Goal: Information Seeking & Learning: Learn about a topic

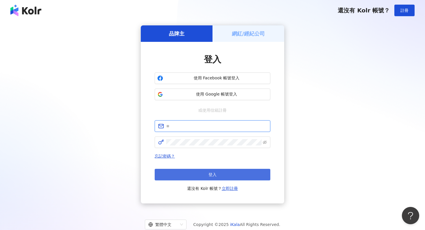
type input "**********"
click at [196, 173] on button "登入" at bounding box center [213, 175] width 116 height 12
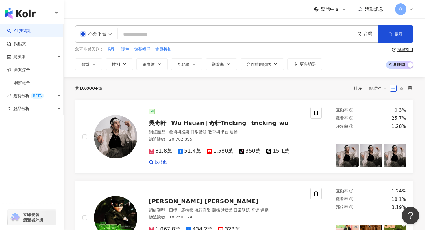
click at [166, 34] on input "search" at bounding box center [236, 34] width 232 height 11
click at [151, 66] on span "追蹤數" at bounding box center [149, 64] width 12 height 5
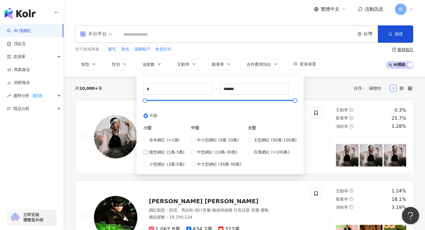
click at [149, 151] on label "微型網紅 (1萬-3萬)" at bounding box center [163, 152] width 41 height 6
type input "*****"
drag, startPoint x: 149, startPoint y: 102, endPoint x: 259, endPoint y: 99, distance: 109.6
click at [260, 99] on div at bounding box center [260, 100] width 3 height 3
drag, startPoint x: 246, startPoint y: 92, endPoint x: 221, endPoint y: 92, distance: 24.6
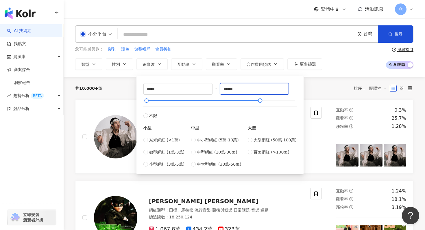
click at [221, 92] on div "***** - ****** 不限 小型 奈米網紅 (<1萬) 微型網紅 (1萬-3萬) 小型網紅 (3萬-5萬) 中型 中小型網紅 (5萬-10萬) 中型網…" at bounding box center [219, 125] width 153 height 84
type input "******"
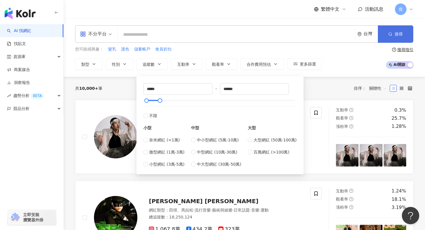
click at [400, 37] on button "搜尋" at bounding box center [395, 33] width 35 height 17
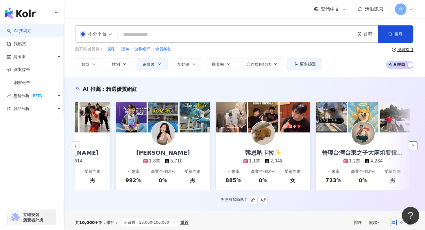
click at [416, 148] on button "button" at bounding box center [413, 146] width 9 height 9
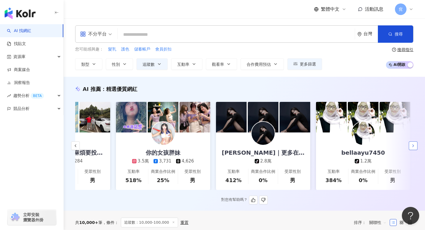
click at [413, 145] on icon "button" at bounding box center [413, 146] width 5 height 5
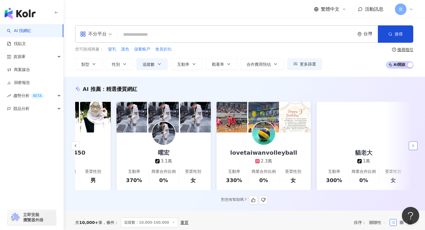
scroll to position [0, 760]
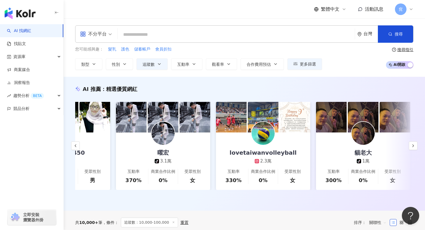
click at [105, 38] on div "不分平台" at bounding box center [93, 33] width 27 height 9
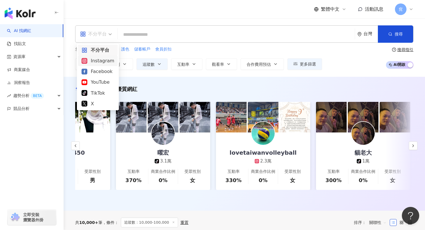
click at [99, 62] on div "Instagram" at bounding box center [98, 60] width 33 height 7
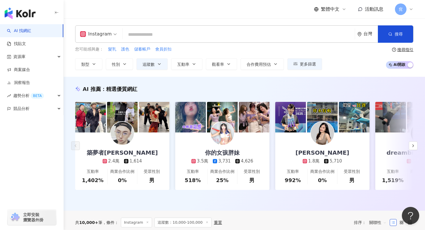
click at [154, 34] on input "search" at bounding box center [239, 34] width 228 height 11
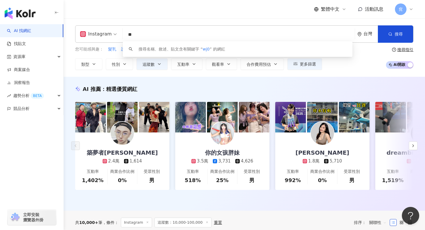
type input "*"
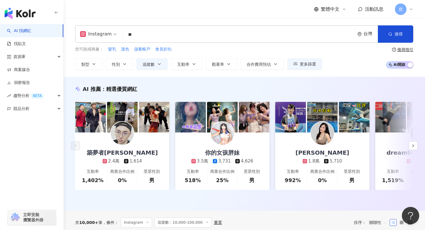
type input "**"
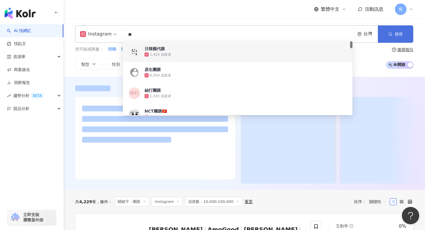
click at [398, 37] on button "搜尋" at bounding box center [395, 33] width 35 height 17
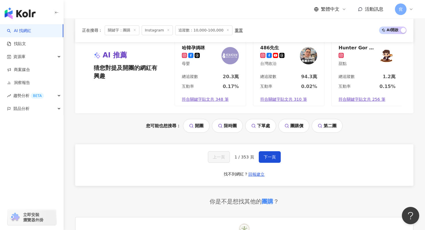
scroll to position [1210, 0]
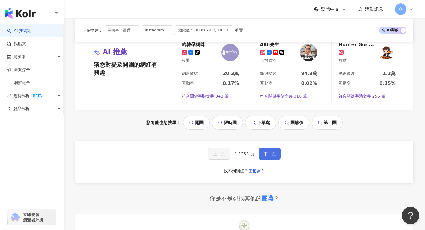
click at [268, 152] on span "下一頁" at bounding box center [270, 154] width 12 height 5
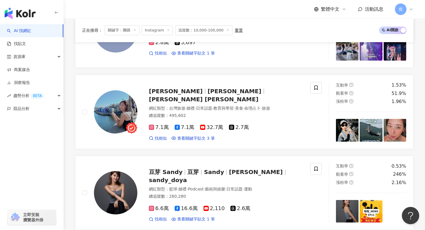
scroll to position [813, 0]
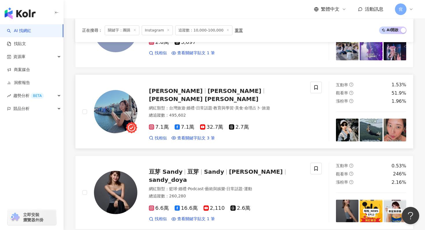
click at [200, 96] on span "林宣 Xuan Lin" at bounding box center [204, 99] width 110 height 7
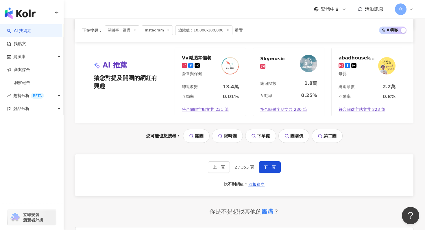
scroll to position [1181, 0]
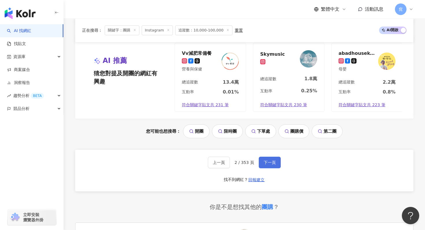
click at [270, 164] on span "下一頁" at bounding box center [270, 162] width 12 height 5
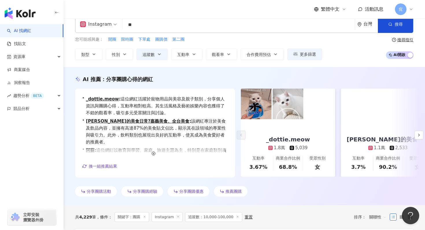
scroll to position [0, 0]
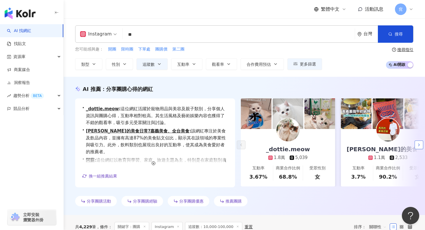
click at [418, 147] on icon "button" at bounding box center [419, 145] width 5 height 5
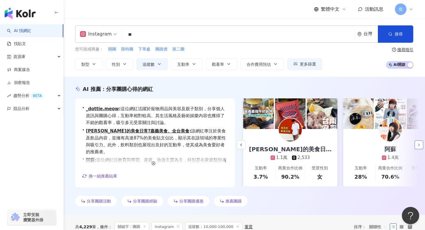
scroll to position [0, 100]
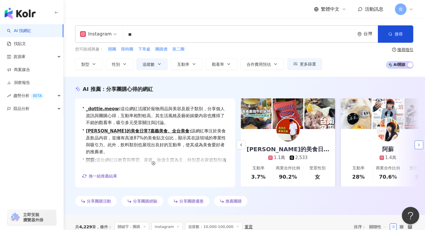
click at [418, 147] on icon "button" at bounding box center [419, 145] width 5 height 5
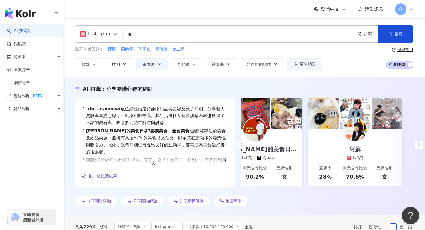
scroll to position [0, 133]
click at [356, 148] on div "阿蘇" at bounding box center [354, 149] width 23 height 8
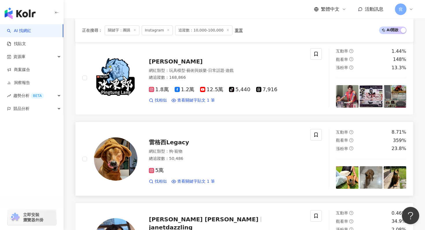
scroll to position [361, 0]
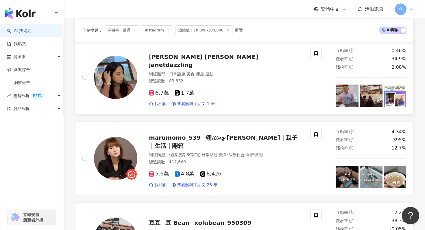
click at [193, 62] on span "janetdazzling" at bounding box center [171, 65] width 44 height 7
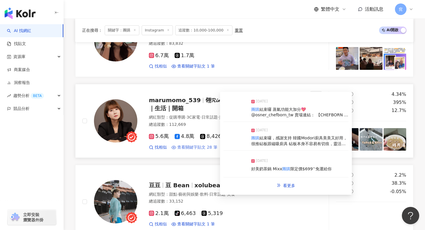
scroll to position [400, 0]
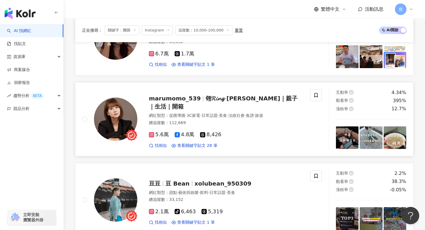
click at [226, 101] on span "翎𝓡𝓲𝓷𝓰 x 丸桃｜親子｜生活｜開箱" at bounding box center [223, 102] width 149 height 15
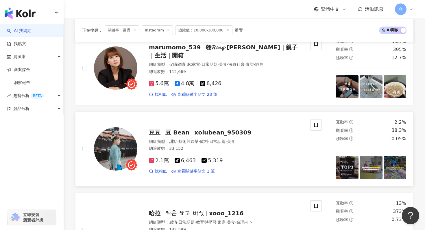
scroll to position [461, 0]
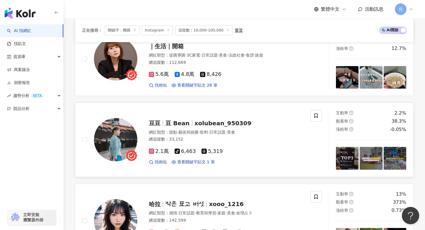
click at [199, 123] on span "xolubean_950309" at bounding box center [223, 123] width 57 height 7
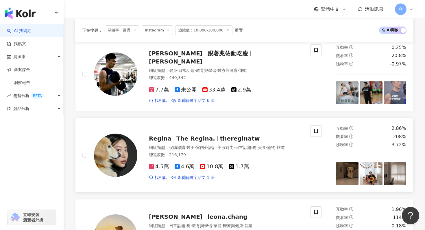
scroll to position [770, 0]
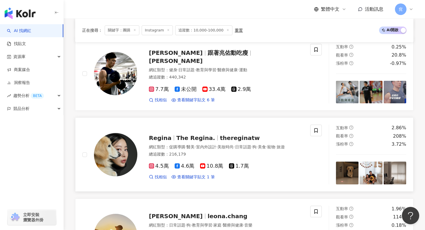
click at [179, 135] on span "The Regina." at bounding box center [195, 138] width 39 height 7
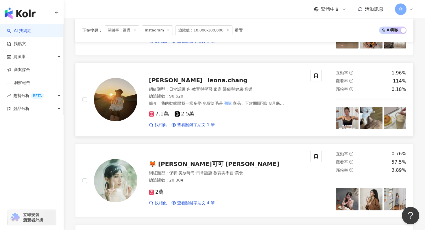
scroll to position [902, 0]
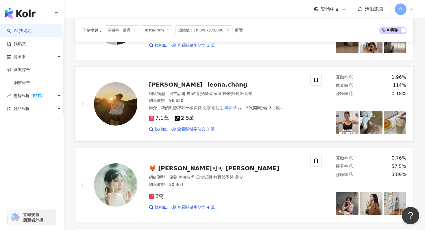
click at [183, 83] on span "Leona Chang" at bounding box center [176, 84] width 54 height 7
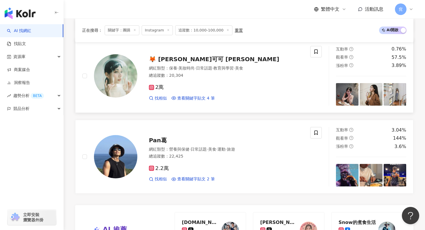
click at [179, 60] on span "🦊 安娜可可 Anna Coco" at bounding box center [214, 59] width 130 height 7
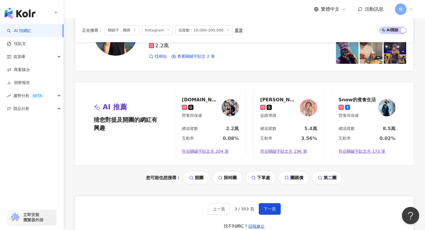
scroll to position [1135, 0]
click at [362, 99] on div "Snow的煮食生活" at bounding box center [357, 100] width 37 height 6
click at [273, 207] on span "下一頁" at bounding box center [270, 209] width 12 height 5
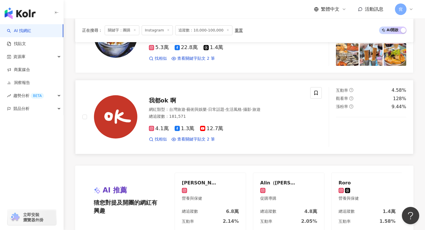
scroll to position [1063, 0]
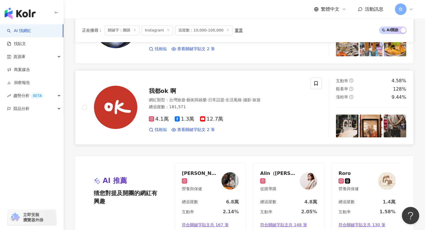
click at [170, 93] on span "我都ok 啊" at bounding box center [162, 91] width 27 height 7
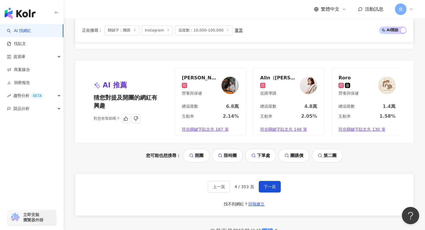
scroll to position [1159, 0]
click at [227, 91] on img at bounding box center [229, 85] width 17 height 17
click at [309, 91] on img at bounding box center [308, 85] width 17 height 17
click at [380, 82] on img at bounding box center [386, 85] width 17 height 17
click at [272, 189] on span "下一頁" at bounding box center [270, 186] width 12 height 5
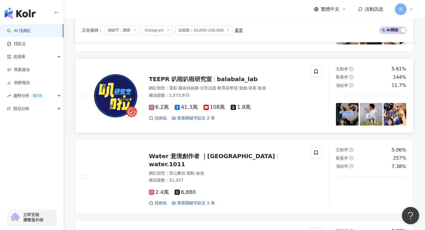
scroll to position [677, 0]
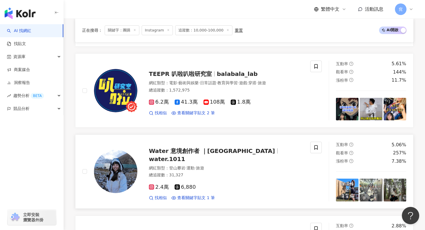
click at [171, 155] on span "Water 意境創作者 ｜Taiwan" at bounding box center [212, 151] width 126 height 7
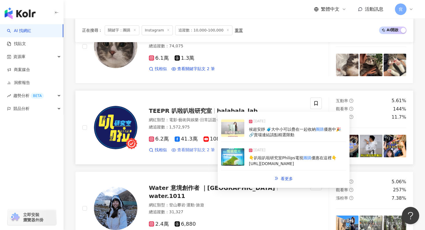
scroll to position [639, 0]
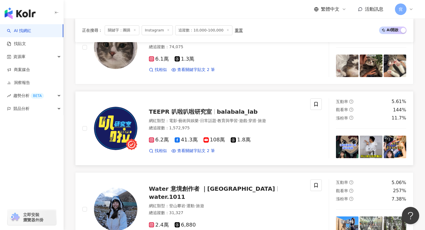
click at [176, 121] on span "電影" at bounding box center [173, 121] width 8 height 5
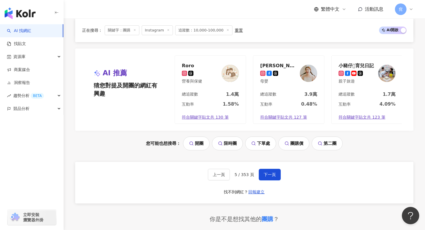
scroll to position [1173, 0]
click at [267, 168] on div "上一頁 5 / 353 頁 下一頁 找不到網紅？ 回報建立" at bounding box center [244, 184] width 338 height 42
click at [292, 84] on div "莉芙太樂 母嬰" at bounding box center [288, 74] width 71 height 36
click at [269, 176] on span "下一頁" at bounding box center [270, 175] width 12 height 5
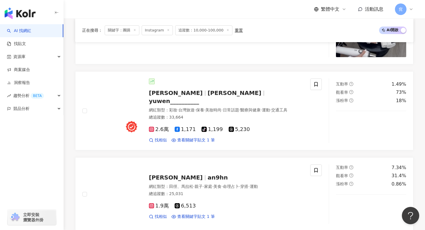
scroll to position [947, 0]
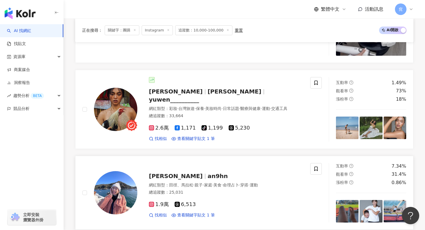
click at [178, 173] on span "Angel安玖 喜恩" at bounding box center [176, 176] width 54 height 7
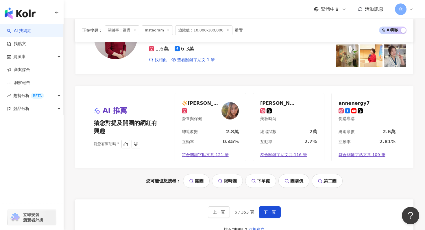
scroll to position [1184, 0]
click at [268, 210] on span "下一頁" at bounding box center [270, 212] width 12 height 5
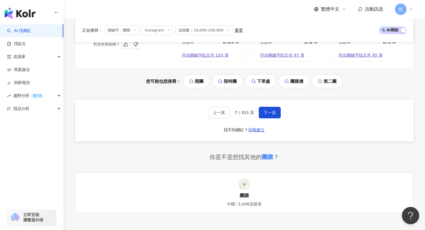
scroll to position [1236, 0]
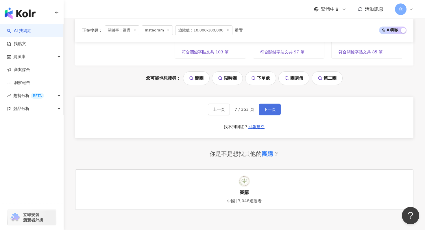
click at [279, 110] on button "下一頁" at bounding box center [270, 110] width 22 height 12
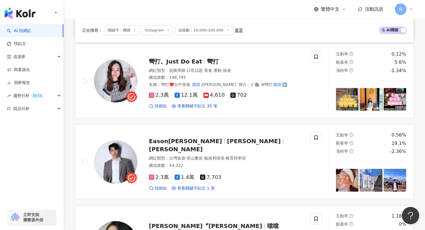
scroll to position [763, 0]
click at [130, 72] on img at bounding box center [115, 81] width 43 height 43
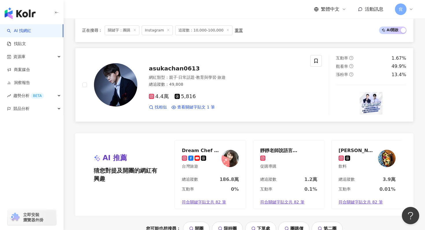
scroll to position [1089, 0]
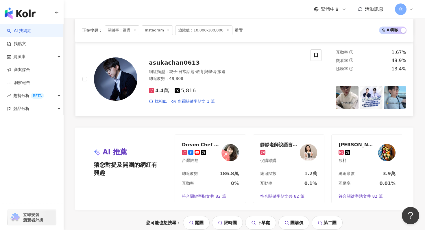
click at [126, 82] on img at bounding box center [115, 79] width 43 height 43
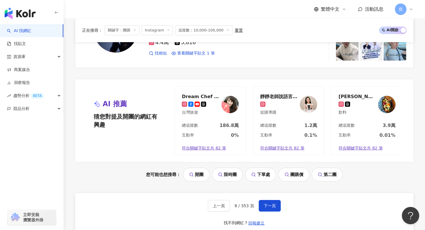
scroll to position [1138, 0]
click at [269, 206] on span "下一頁" at bounding box center [270, 206] width 12 height 5
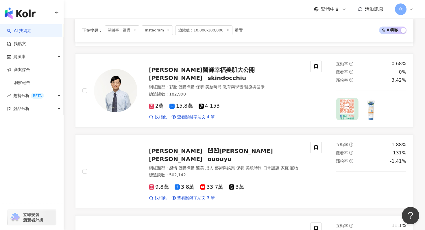
scroll to position [1142, 0]
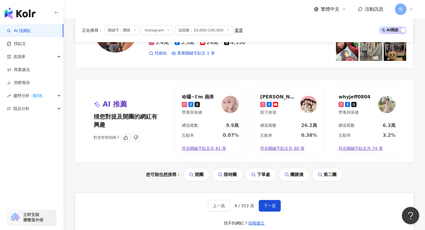
click at [302, 105] on img at bounding box center [308, 104] width 17 height 17
click at [269, 202] on button "下一頁" at bounding box center [270, 206] width 22 height 12
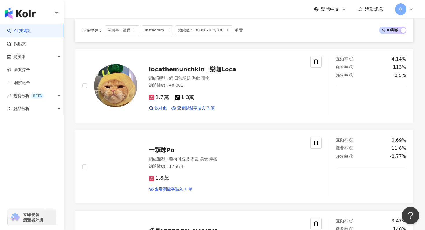
scroll to position [1138, 0]
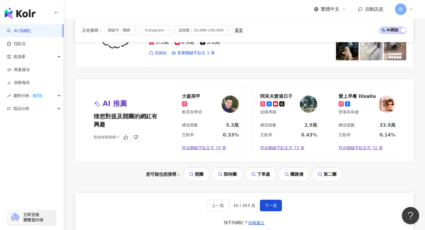
click at [278, 96] on div "阿呆夫妻過日子" at bounding box center [276, 96] width 32 height 6
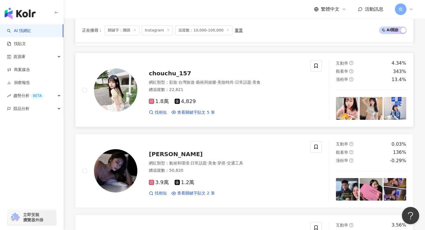
scroll to position [836, 0]
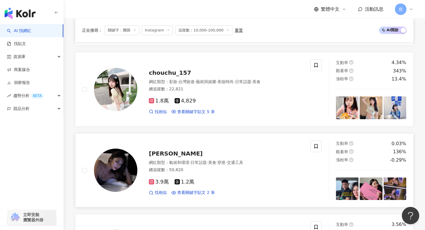
click at [160, 151] on span "Peggy" at bounding box center [176, 153] width 54 height 7
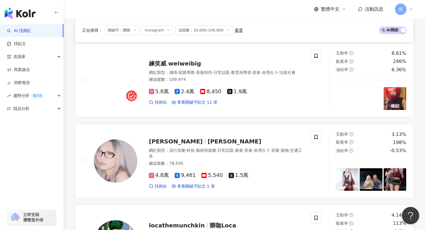
scroll to position [358, 0]
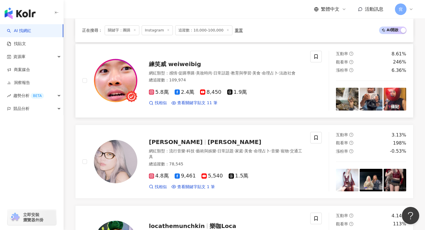
click at [178, 60] on div "練笑威 weiweibig" at bounding box center [226, 64] width 154 height 8
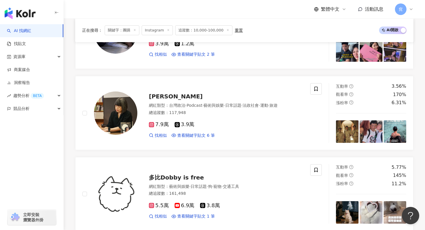
scroll to position [1217, 0]
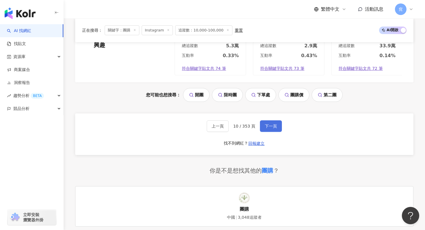
click at [275, 125] on span "下一頁" at bounding box center [271, 126] width 12 height 5
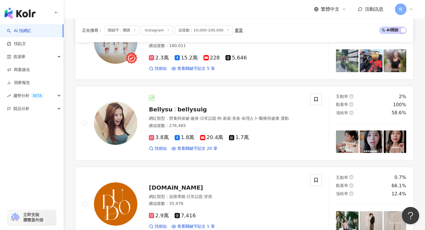
scroll to position [557, 0]
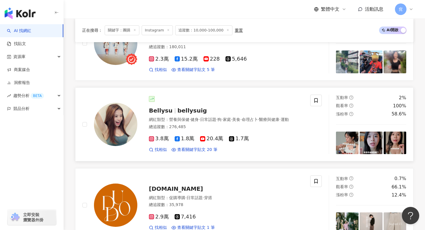
click at [167, 109] on span "Bellysu" at bounding box center [161, 110] width 24 height 7
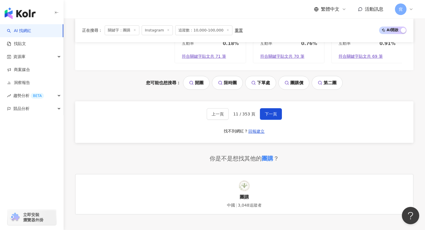
scroll to position [1295, 0]
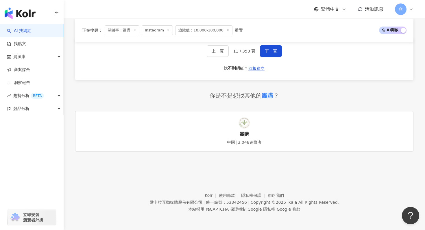
click at [268, 53] on button "下一頁" at bounding box center [271, 51] width 22 height 12
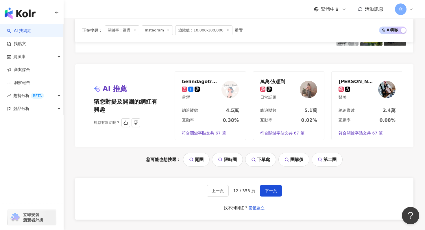
scroll to position [1173, 0]
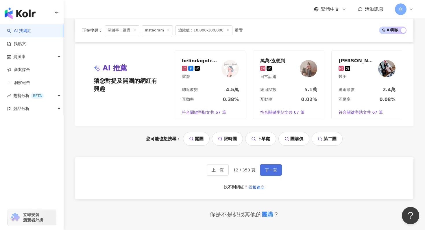
click at [278, 165] on button "下一頁" at bounding box center [271, 171] width 22 height 12
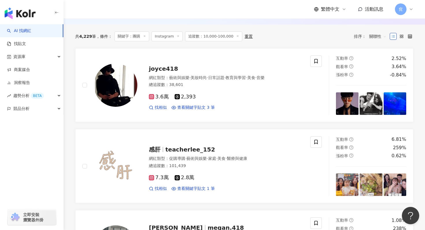
scroll to position [182, 0]
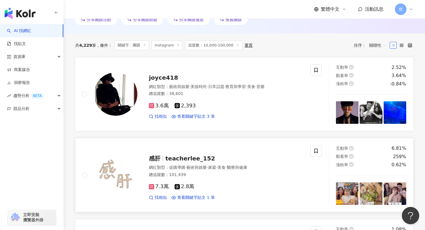
click at [184, 157] on span "teacherlee_152" at bounding box center [190, 158] width 50 height 7
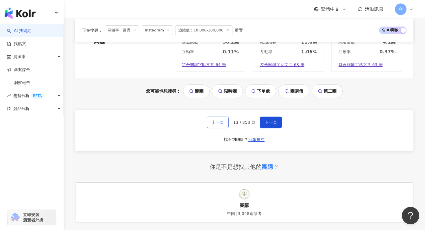
scroll to position [1227, 0]
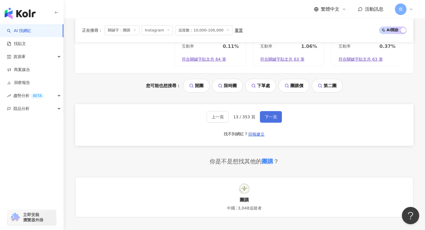
click at [272, 118] on span "下一頁" at bounding box center [271, 117] width 12 height 5
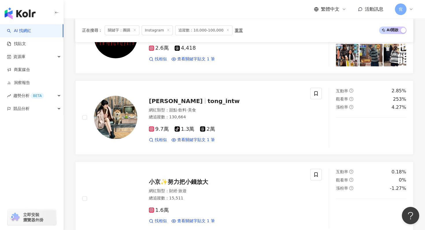
scroll to position [587, 0]
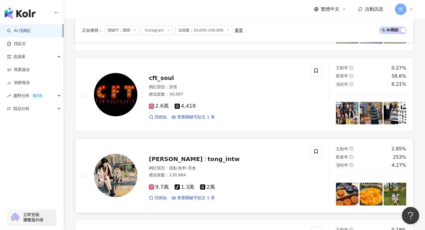
click at [208, 158] on span "tong_intw" at bounding box center [224, 159] width 32 height 7
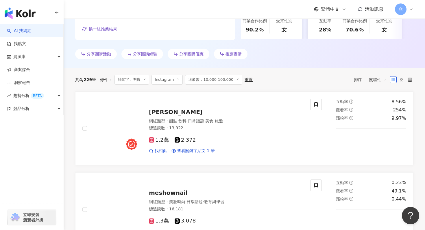
scroll to position [147, 0]
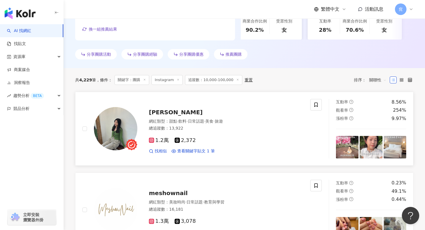
click at [165, 113] on span "hua hua" at bounding box center [176, 112] width 54 height 7
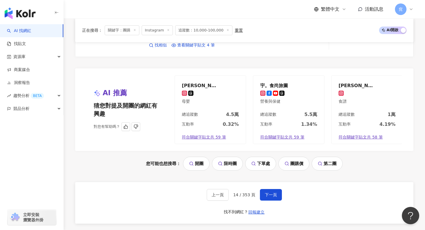
scroll to position [1150, 0]
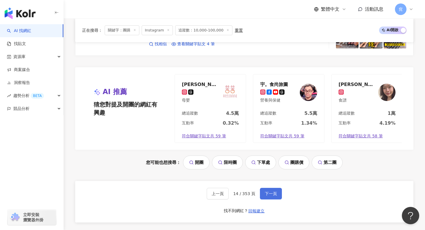
click at [277, 195] on button "下一頁" at bounding box center [271, 194] width 22 height 12
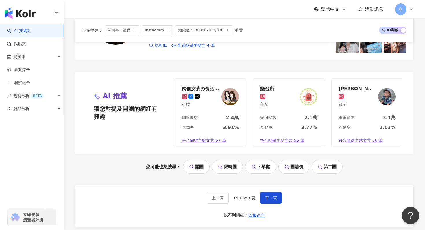
scroll to position [1167, 0]
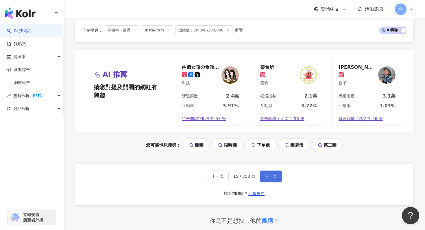
click at [263, 180] on button "下一頁" at bounding box center [271, 177] width 22 height 12
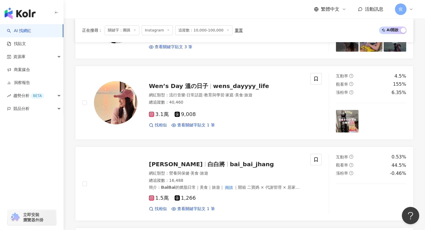
scroll to position [705, 0]
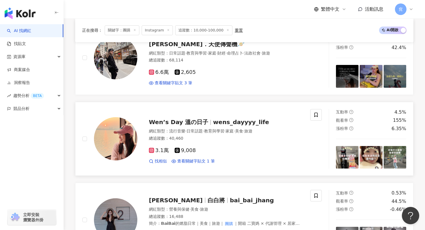
click at [218, 121] on span "wens_dayyyy_life" at bounding box center [241, 122] width 56 height 7
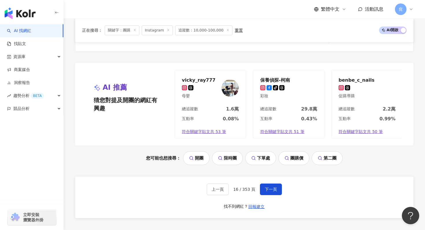
scroll to position [1157, 0]
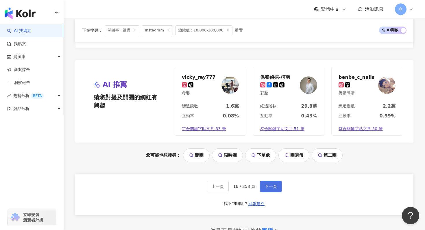
click at [276, 185] on span "下一頁" at bounding box center [271, 186] width 12 height 5
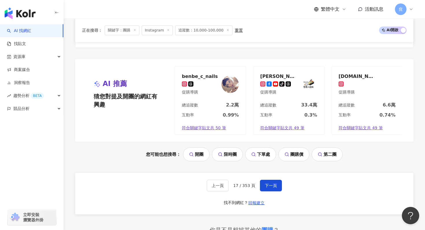
scroll to position [1177, 0]
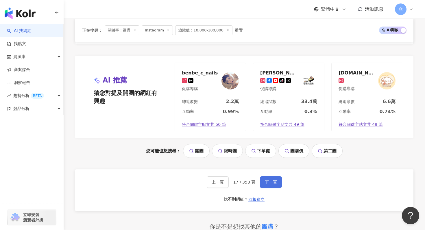
click at [270, 179] on button "下一頁" at bounding box center [271, 183] width 22 height 12
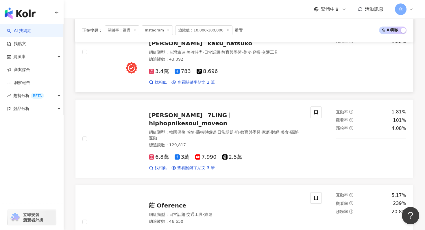
scroll to position [191, 0]
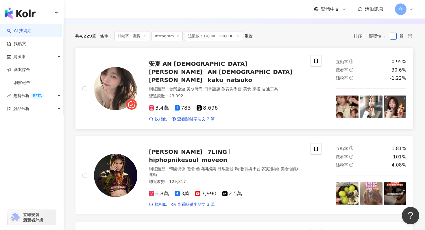
click at [203, 69] on span "安夏" at bounding box center [178, 72] width 59 height 7
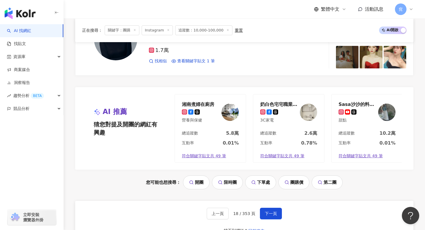
scroll to position [1190, 0]
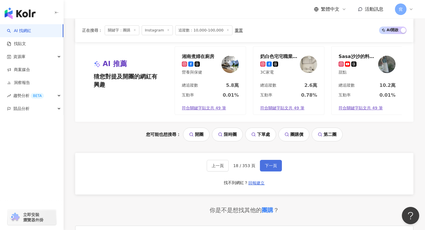
click at [269, 164] on span "下一頁" at bounding box center [271, 166] width 12 height 5
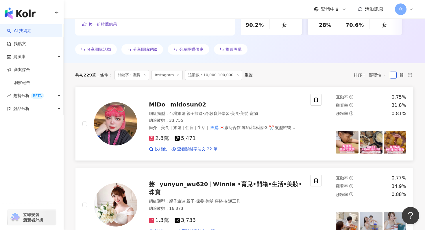
scroll to position [152, 0]
click at [170, 105] on span "midosun02" at bounding box center [188, 104] width 36 height 7
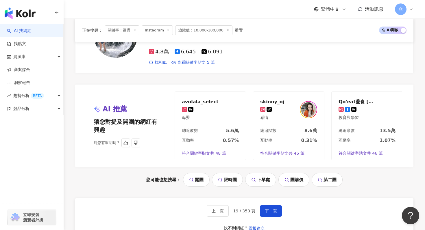
scroll to position [1134, 0]
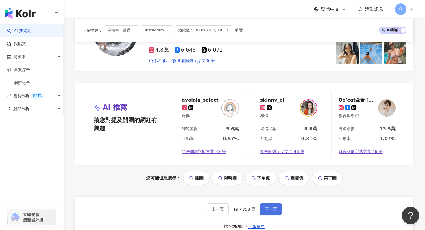
click at [274, 212] on span "下一頁" at bounding box center [271, 209] width 12 height 5
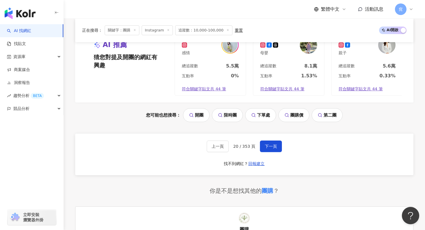
scroll to position [1295, 0]
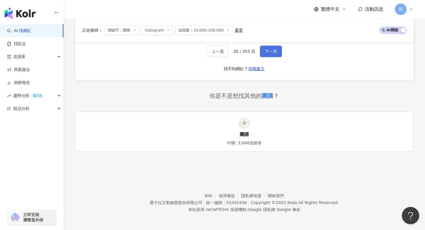
click at [262, 50] on button "下一頁" at bounding box center [271, 52] width 22 height 12
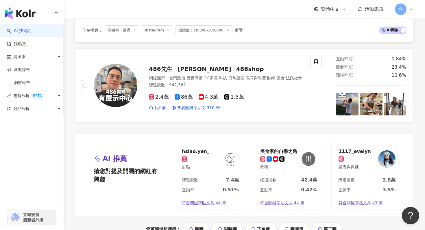
scroll to position [1293, 0]
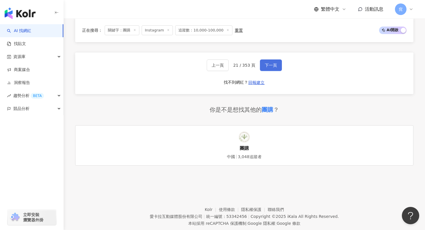
click at [265, 63] on span "下一頁" at bounding box center [271, 65] width 12 height 5
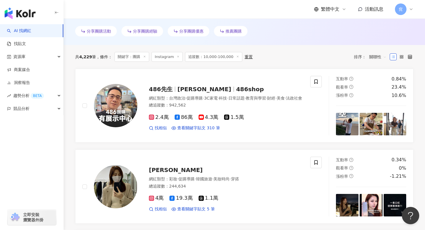
scroll to position [169, 0]
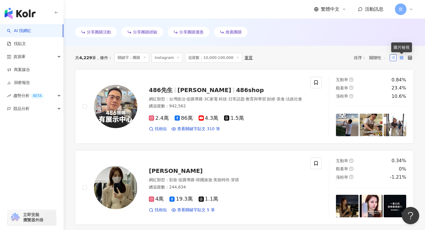
click at [403, 58] on rect at bounding box center [402, 58] width 1 height 1
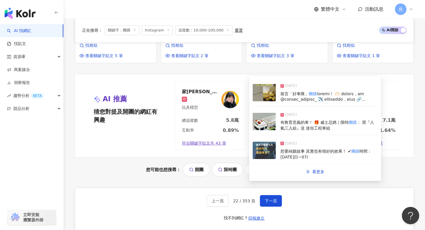
scroll to position [642, 0]
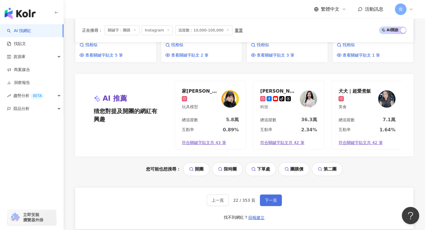
click at [272, 198] on span "下一頁" at bounding box center [271, 200] width 12 height 5
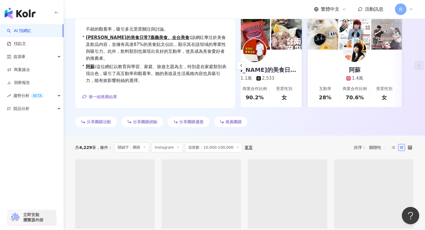
scroll to position [79, 0]
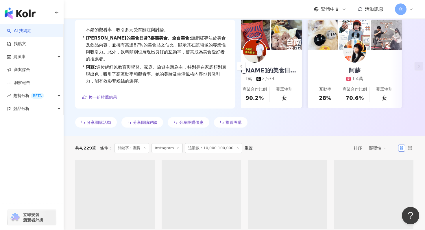
click at [410, 150] on icon at bounding box center [410, 148] width 4 height 4
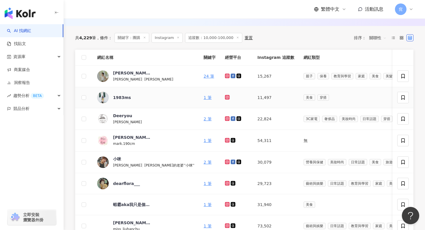
scroll to position [179, 0]
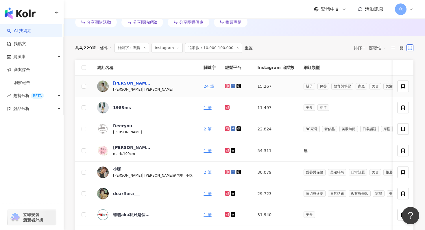
click at [126, 84] on div "許岑葦 Haley" at bounding box center [132, 83] width 38 height 6
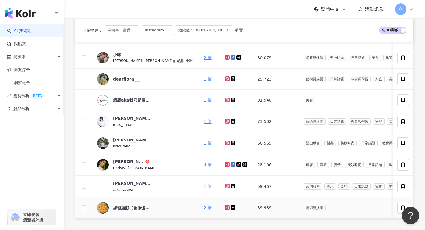
scroll to position [294, 0]
click at [130, 139] on div "BRAD布萊德" at bounding box center [132, 141] width 38 height 6
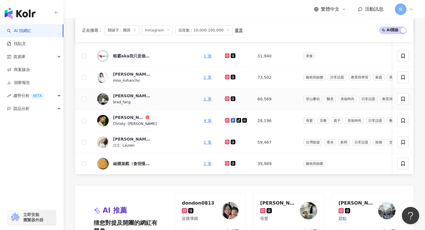
scroll to position [353, 0]
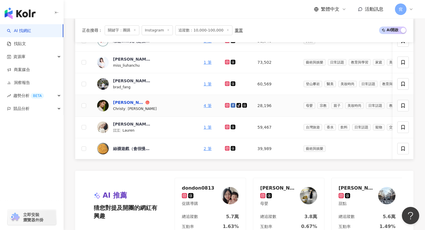
click at [120, 104] on div "陳瑋薇" at bounding box center [128, 103] width 31 height 6
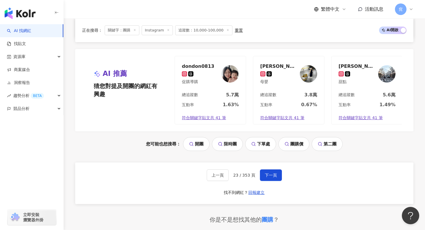
scroll to position [477, 0]
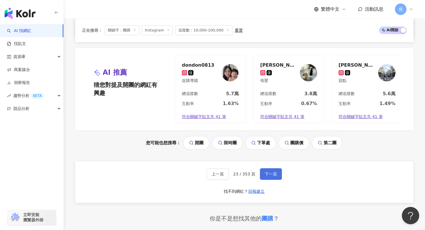
click at [266, 176] on span "下一頁" at bounding box center [271, 174] width 12 height 5
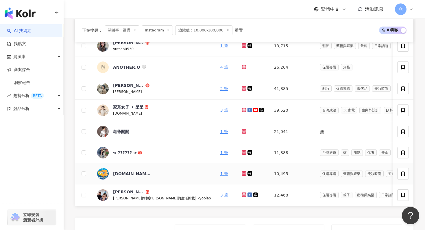
scroll to position [296, 0]
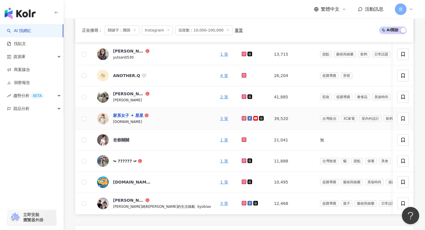
click at [134, 116] on div "家系女子 ✦ 星星" at bounding box center [128, 116] width 30 height 6
click at [126, 140] on div "老爺關關" at bounding box center [121, 140] width 16 height 6
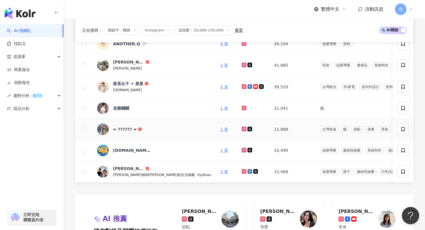
scroll to position [328, 0]
click at [133, 168] on div "Kyo先生與Biao小姐的生活日常揭載" at bounding box center [128, 169] width 31 height 6
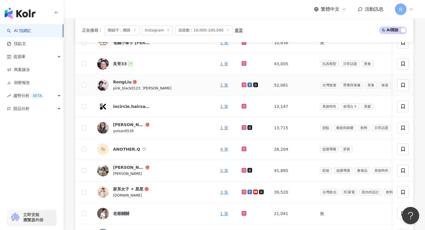
scroll to position [189, 0]
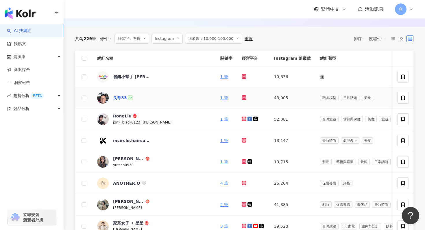
click at [121, 97] on div "良哥33" at bounding box center [120, 98] width 14 height 6
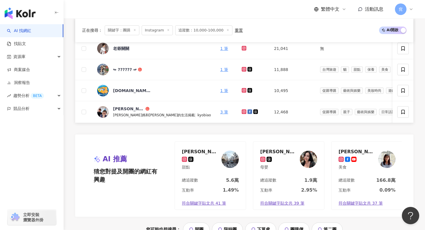
scroll to position [426, 0]
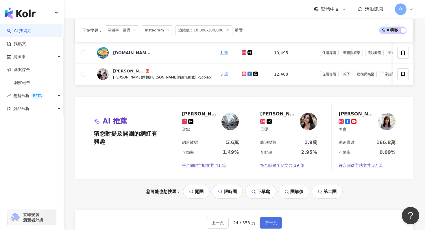
click at [272, 223] on span "下一頁" at bounding box center [271, 223] width 12 height 5
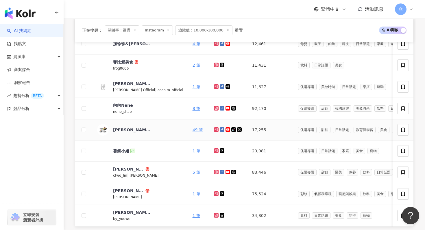
scroll to position [293, 0]
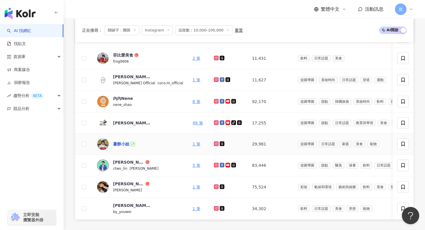
click at [121, 144] on div "薯餅小姐" at bounding box center [121, 144] width 16 height 6
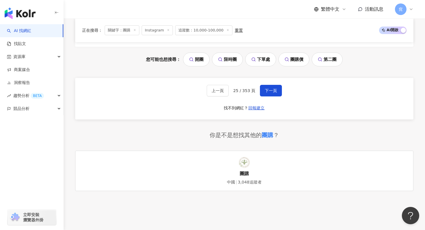
scroll to position [567, 0]
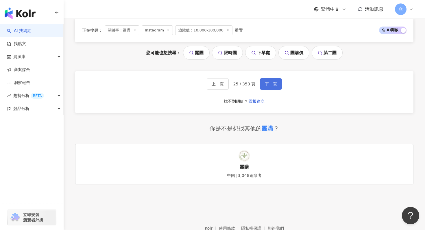
click at [278, 84] on button "下一頁" at bounding box center [271, 84] width 22 height 12
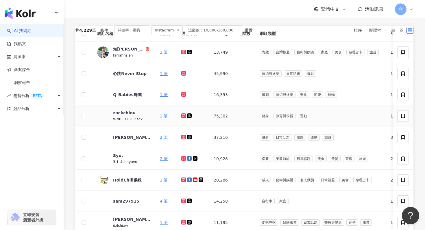
scroll to position [193, 0]
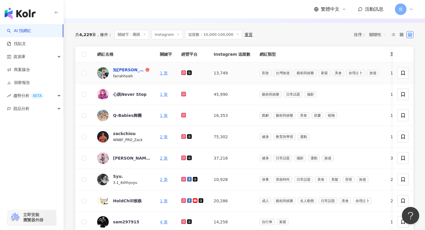
click at [128, 69] on div "知涓 Farrah. Kiwi" at bounding box center [128, 70] width 31 height 6
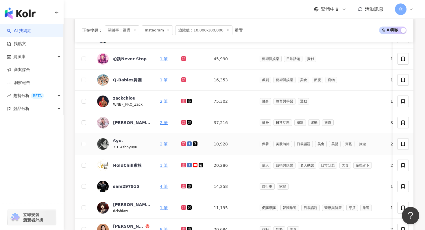
scroll to position [261, 0]
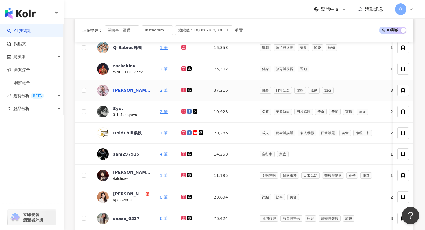
click at [120, 90] on div "林侑生" at bounding box center [132, 91] width 38 height 6
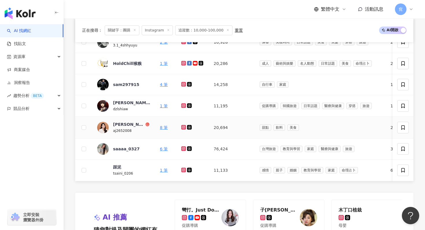
scroll to position [331, 0]
click at [121, 126] on div "[PERSON_NAME]" at bounding box center [128, 124] width 31 height 6
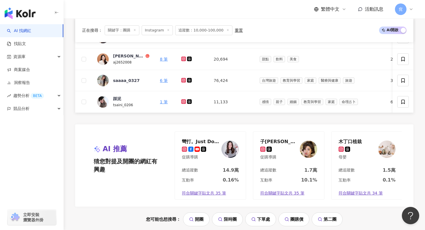
scroll to position [448, 0]
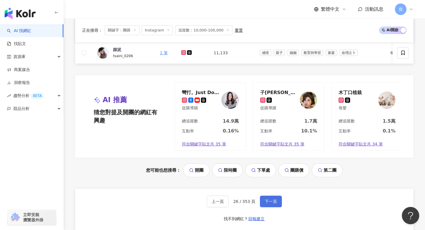
click at [272, 203] on span "下一頁" at bounding box center [271, 202] width 12 height 5
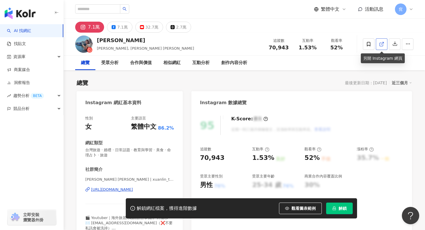
click at [381, 44] on icon at bounding box center [381, 44] width 5 height 5
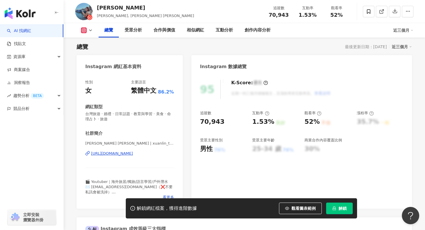
scroll to position [57, 0]
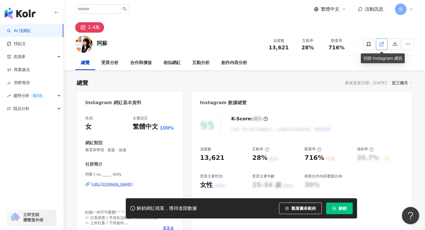
click at [382, 43] on icon at bounding box center [381, 44] width 5 height 5
click at [381, 42] on icon at bounding box center [381, 44] width 5 height 5
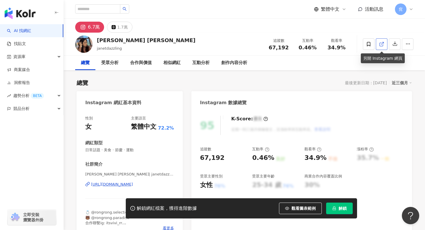
click at [381, 42] on icon at bounding box center [381, 44] width 5 height 5
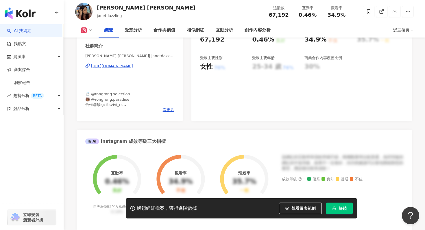
scroll to position [217, 0]
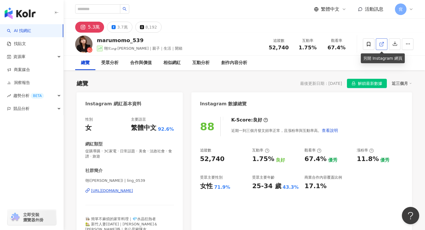
click at [379, 44] on icon at bounding box center [381, 44] width 5 height 5
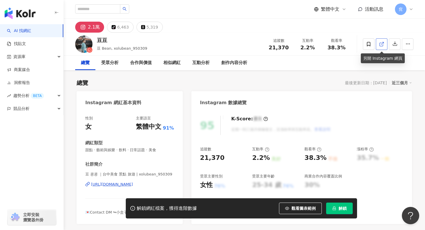
click at [381, 44] on icon at bounding box center [381, 44] width 5 height 5
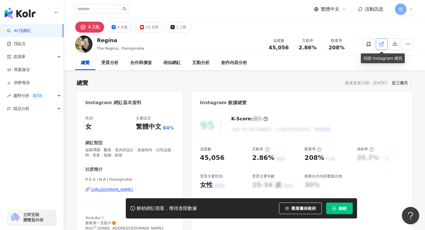
click at [385, 43] on link at bounding box center [382, 44] width 12 height 12
drag, startPoint x: 202, startPoint y: 158, endPoint x: 219, endPoint y: 158, distance: 17.3
click at [219, 158] on div "45,056" at bounding box center [212, 158] width 25 height 9
copy div "45,056"
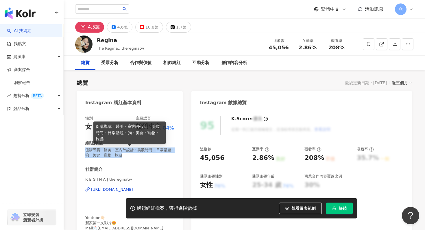
drag, startPoint x: 86, startPoint y: 152, endPoint x: 131, endPoint y: 154, distance: 45.2
click at [131, 154] on span "促購導購 · 醫美 · 室內外設計 · 美妝時尚 · 日常話題 · 狗 · 美食 · 寵物 · 旅遊" at bounding box center [129, 153] width 89 height 10
copy span "促購導購 · 醫美 · 室內外設計 · 美妝時尚 · 日常話題 · 狗 · 美食 · 寵物 · 旅遊"
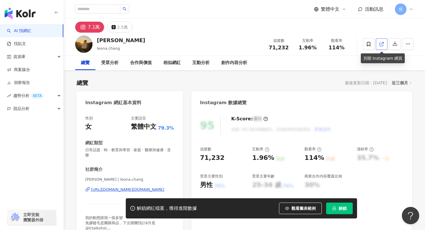
click at [383, 43] on icon at bounding box center [381, 44] width 5 height 5
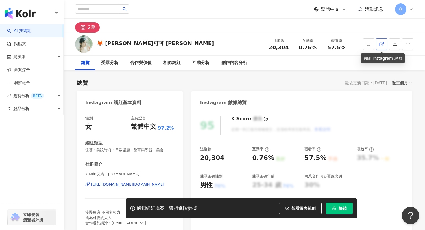
click at [383, 43] on line at bounding box center [382, 43] width 2 height 2
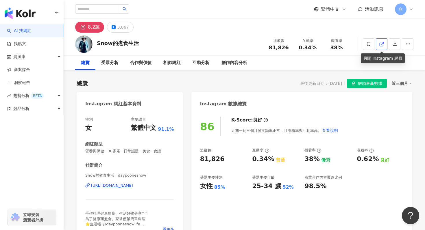
click at [381, 44] on icon at bounding box center [381, 44] width 5 height 5
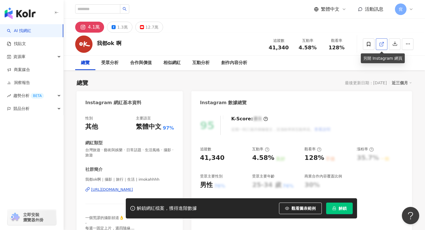
click at [380, 44] on icon at bounding box center [381, 44] width 3 height 3
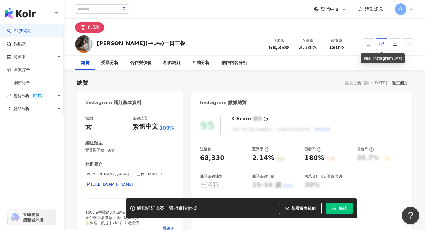
click at [384, 43] on icon at bounding box center [381, 44] width 5 height 5
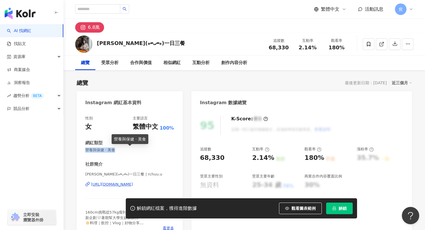
drag, startPoint x: 86, startPoint y: 150, endPoint x: 129, endPoint y: 150, distance: 43.4
click at [129, 150] on span "營養與保健 · 美食" at bounding box center [129, 150] width 89 height 5
copy span "營養與保健 · 美食"
drag, startPoint x: 202, startPoint y: 157, endPoint x: 224, endPoint y: 157, distance: 22.3
click at [224, 157] on div "68,330" at bounding box center [223, 158] width 47 height 9
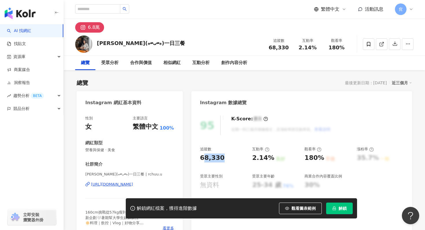
click at [204, 157] on div "68,330" at bounding box center [212, 158] width 25 height 9
drag, startPoint x: 200, startPoint y: 157, endPoint x: 239, endPoint y: 157, distance: 39.0
click at [239, 157] on div "95 K-Score : 優良 近期一到三個月積極發文，且漲粉率與互動率高。 查看說明 追蹤數 68,330 互動率 2.14% 良好 觀看率 180% 不佳…" at bounding box center [301, 175] width 221 height 130
copy div "68,330"
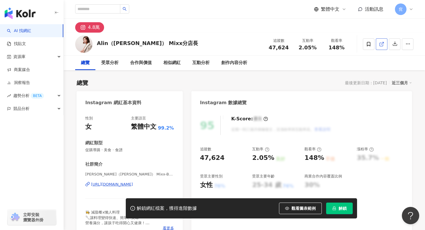
click at [380, 43] on icon at bounding box center [381, 44] width 3 height 3
click at [381, 45] on icon at bounding box center [381, 44] width 5 height 5
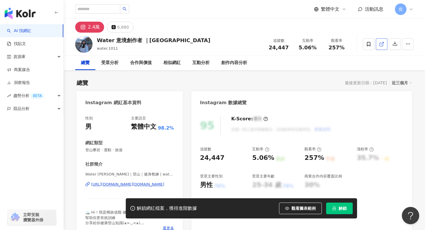
click at [383, 44] on icon at bounding box center [381, 44] width 5 height 5
drag, startPoint x: 200, startPoint y: 158, endPoint x: 240, endPoint y: 157, distance: 39.9
click at [240, 157] on div "24,447" at bounding box center [223, 158] width 47 height 9
copy div "24,447"
drag, startPoint x: 85, startPoint y: 151, endPoint x: 137, endPoint y: 148, distance: 52.4
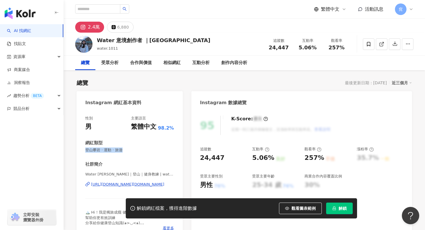
click at [138, 148] on div "性別 男 主要語言 繁體中文 98.2% 網紅類型 登山攀岩 · 運動 · 旅遊 社群簡介 Water 阿水｜登山｜健身教練 | water.outdoor …" at bounding box center [130, 175] width 106 height 130
copy span "登山攀岩 · 運動 · 旅遊"
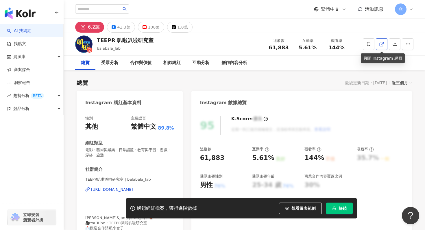
click at [382, 45] on icon at bounding box center [381, 44] width 5 height 5
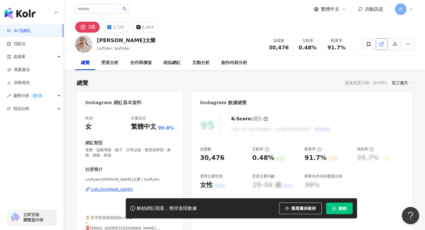
click at [382, 41] on link at bounding box center [382, 44] width 12 height 12
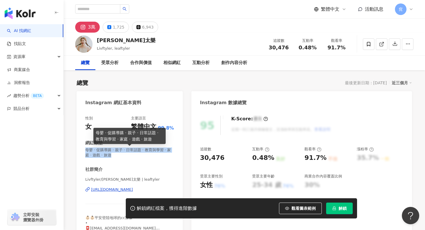
drag, startPoint x: 86, startPoint y: 151, endPoint x: 119, endPoint y: 156, distance: 33.9
click at [119, 156] on span "母嬰 · 促購導購 · 親子 · 日常話題 · 教育與學習 · 家庭 · 遊戲 · 旅遊" at bounding box center [129, 153] width 89 height 10
copy span "母嬰 · 促購導購 · 親子 · 日常話題 · 教育與學習 · 家庭 · 遊戲 · 旅遊"
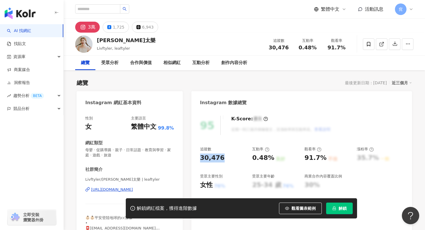
drag, startPoint x: 200, startPoint y: 158, endPoint x: 228, endPoint y: 158, distance: 28.9
click at [229, 158] on div "95 K-Score : 優良 近期一到三個月積極發文，且漲粉率與互動率高。 查看說明 追蹤數 30,476 互動率 0.48% 良好 觀看率 91.7% 不…" at bounding box center [301, 177] width 221 height 135
copy div "30,476"
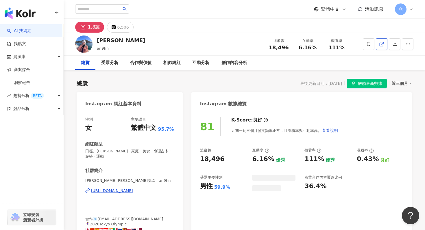
click at [383, 43] on icon at bounding box center [381, 44] width 5 height 5
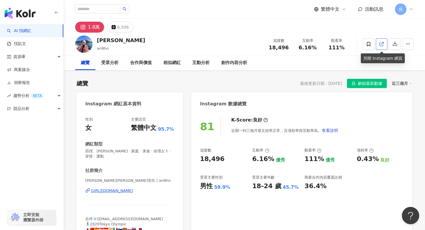
click at [381, 45] on icon at bounding box center [381, 44] width 5 height 5
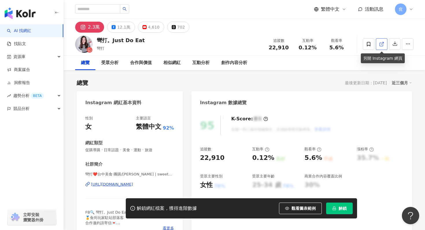
click at [383, 44] on icon at bounding box center [381, 44] width 5 height 5
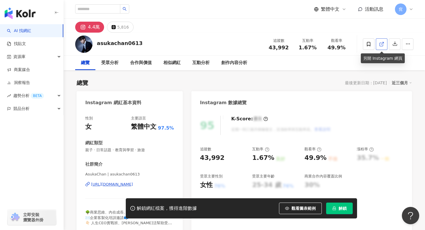
click at [380, 43] on icon at bounding box center [381, 44] width 3 height 3
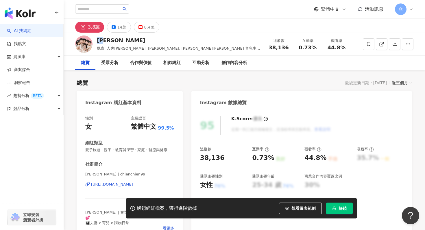
drag, startPoint x: 98, startPoint y: 40, endPoint x: 126, endPoint y: 40, distance: 27.5
click at [126, 40] on div "[PERSON_NAME]" at bounding box center [179, 40] width 165 height 7
click at [379, 42] on icon at bounding box center [381, 44] width 5 height 5
drag, startPoint x: 86, startPoint y: 150, endPoint x: 184, endPoint y: 150, distance: 97.7
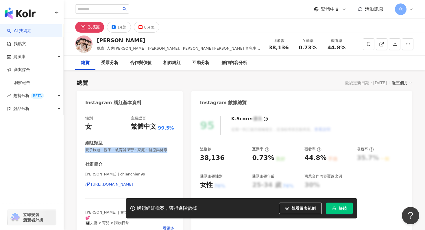
copy span "親子旅遊 · 親子 · 教育與學習 · 家庭 · 醫療與健康"
drag, startPoint x: 200, startPoint y: 159, endPoint x: 226, endPoint y: 159, distance: 26.0
click at [226, 159] on div "95 K-Score : 優良 近期一到三個月積極發文，且漲粉率與互動率高。 查看說明 追蹤數 38,136 互動率 0.73% 良好 觀看率 44.8% 不…" at bounding box center [301, 175] width 221 height 130
copy div "38,136"
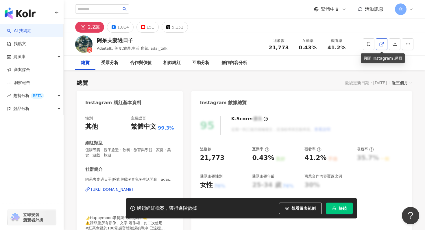
click at [384, 46] on icon at bounding box center [381, 44] width 5 height 5
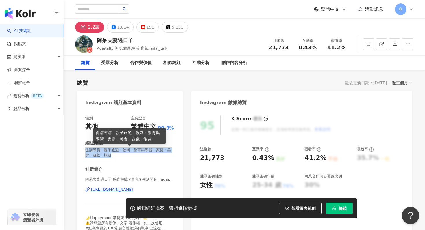
drag, startPoint x: 86, startPoint y: 151, endPoint x: 106, endPoint y: 156, distance: 20.5
click at [106, 156] on span "促購導購 · 親子旅遊 · 飲料 · 教育與學習 · 家庭 · 美食 · 遊戲 · 旅遊" at bounding box center [129, 153] width 89 height 10
copy span "促購導購 · 親子旅遊 · 飲料 · 教育與學習 · 家庭 · 美食 · 遊戲 · 旅遊"
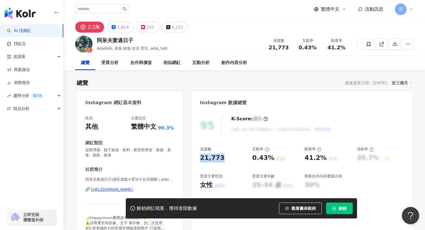
drag, startPoint x: 199, startPoint y: 155, endPoint x: 237, endPoint y: 155, distance: 38.2
click at [237, 155] on div "95 K-Score : 優良 近期一到三個月積極發文，且漲粉率與互動率高。 查看說明 追蹤數 21,773 互動率 0.43% 良好 觀看率 41.2% 不…" at bounding box center [301, 177] width 221 height 135
copy div "21,773"
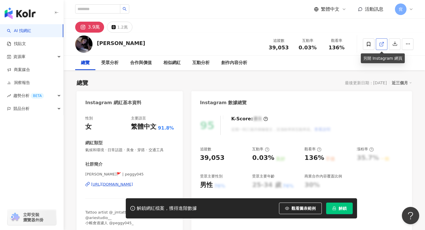
click at [381, 41] on link at bounding box center [382, 44] width 12 height 12
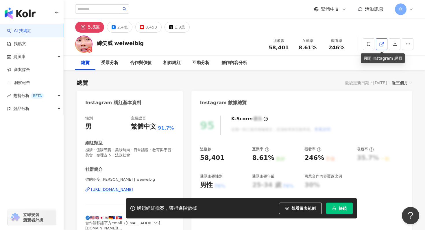
click at [383, 46] on icon at bounding box center [381, 44] width 5 height 5
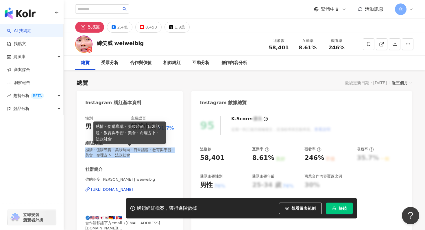
drag, startPoint x: 84, startPoint y: 151, endPoint x: 132, endPoint y: 155, distance: 47.4
click at [132, 155] on div "性別 男 主要語言 繁體中文 91.7% 網紅類型 感情 · 促購導購 · 美妝時尚 · 日常話題 · 教育與學習 · 美食 · 命理占卜 · 法政社會 社群…" at bounding box center [130, 177] width 106 height 135
copy span "感情 · 促購導購 · 美妝時尚 · 日常話題 · 教育與學習 · 美食 · 命理占卜 · 法政社會"
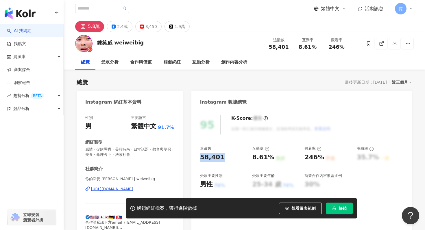
drag, startPoint x: 197, startPoint y: 153, endPoint x: 236, endPoint y: 153, distance: 38.5
click at [236, 153] on div "95 K-Score : 優良 近期一到三個月積極發文，且漲粉率與互動率高。 查看說明 追蹤數 58,401 互動率 8.61% 良好 觀看率 246% 不佳…" at bounding box center [301, 177] width 221 height 135
copy div "58,401"
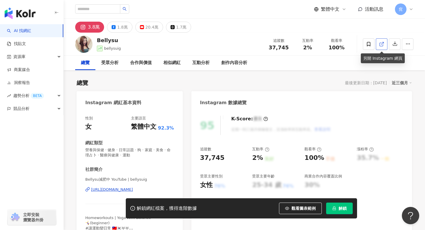
click at [378, 44] on link at bounding box center [382, 44] width 12 height 12
click at [384, 45] on link at bounding box center [382, 44] width 12 height 12
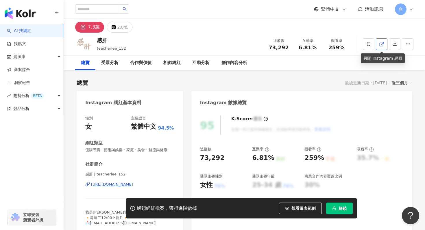
click at [383, 48] on link at bounding box center [382, 44] width 12 height 12
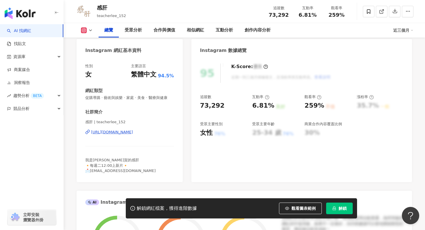
scroll to position [56, 0]
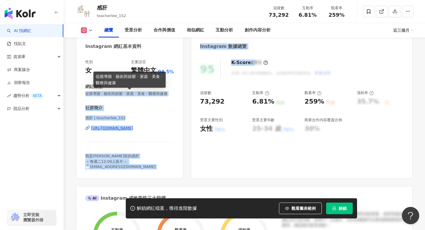
drag, startPoint x: 85, startPoint y: 94, endPoint x: 192, endPoint y: 93, distance: 107.0
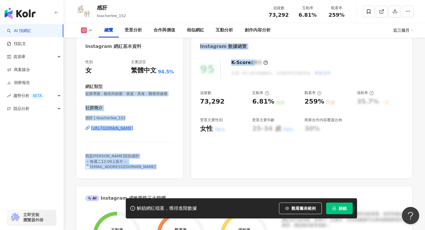
copy div "促購導購 · 藝術與娛樂 · 家庭 · 美食 · 醫療與健康 社群簡介 感肝 | teacherlee_152 https://www.instagram.c…"
click at [164, 94] on span "促購導購 · 藝術與娛樂 · 家庭 · 美食 · 醫療與健康" at bounding box center [129, 93] width 89 height 5
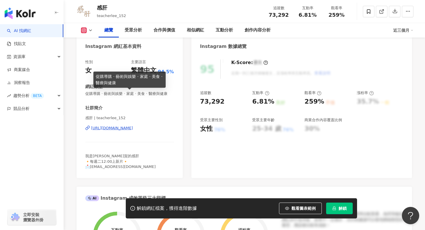
click at [164, 94] on span "促購導購 · 藝術與娛樂 · 家庭 · 美食 · 醫療與健康" at bounding box center [129, 93] width 89 height 5
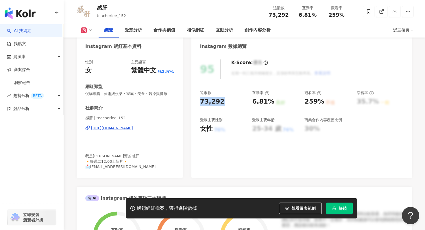
drag, startPoint x: 201, startPoint y: 102, endPoint x: 226, endPoint y: 102, distance: 25.4
click at [226, 102] on div "73,292" at bounding box center [223, 101] width 47 height 9
copy div "73,292"
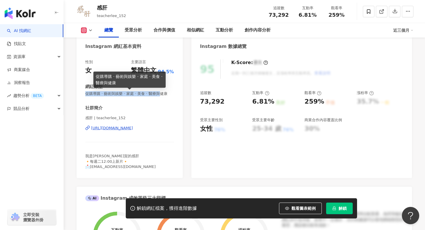
drag, startPoint x: 86, startPoint y: 94, endPoint x: 160, endPoint y: 94, distance: 73.2
click at [160, 94] on span "促購導購 · 藝術與娛樂 · 家庭 · 美食 · 醫療與健康" at bounding box center [129, 93] width 89 height 5
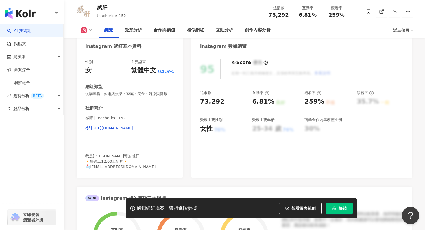
click at [163, 96] on span "促購導購 · 藝術與娛樂 · 家庭 · 美食 · 醫療與健康" at bounding box center [129, 93] width 89 height 5
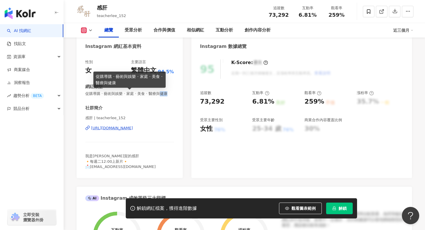
click at [163, 96] on span "促購導購 · 藝術與娛樂 · 家庭 · 美食 · 醫療與健康" at bounding box center [129, 93] width 89 height 5
copy span "促購導購 · 藝術與娛樂 · 家庭 · 美食 · 醫療與健康"
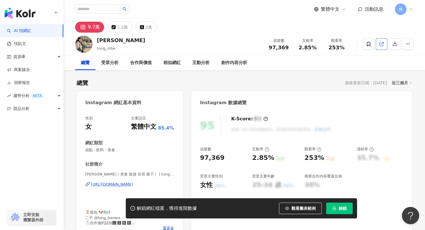
click at [385, 44] on link at bounding box center [382, 44] width 12 height 12
click at [380, 46] on icon at bounding box center [381, 44] width 5 height 5
drag, startPoint x: 200, startPoint y: 160, endPoint x: 228, endPoint y: 159, distance: 27.8
click at [228, 159] on div "97,369" at bounding box center [223, 158] width 47 height 9
copy div "97,369"
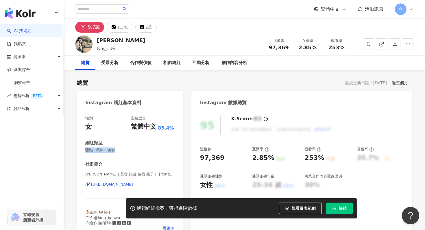
drag, startPoint x: 85, startPoint y: 150, endPoint x: 131, endPoint y: 149, distance: 46.0
click at [131, 149] on div "性別 女 主要語言 繁體中文 85.4% 網紅類型 甜點 · 飲料 · 美食 社群簡介 李彤彤｜美食 旅遊 住宿 親子｜ | tong_intw https:…" at bounding box center [130, 175] width 106 height 130
copy span "甜點 · 飲料 · 美食"
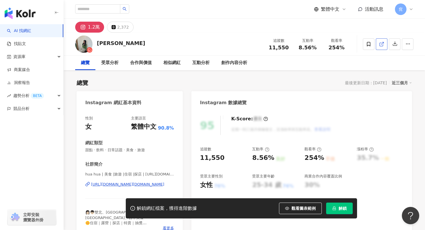
click at [383, 43] on icon at bounding box center [381, 44] width 5 height 5
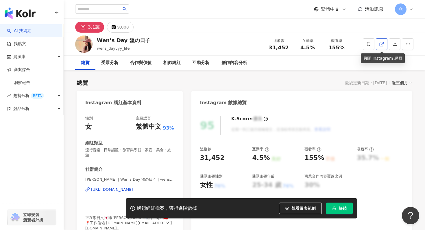
click at [379, 43] on icon at bounding box center [381, 44] width 5 height 5
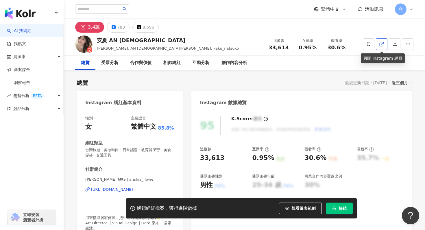
click at [384, 45] on link at bounding box center [382, 44] width 12 height 12
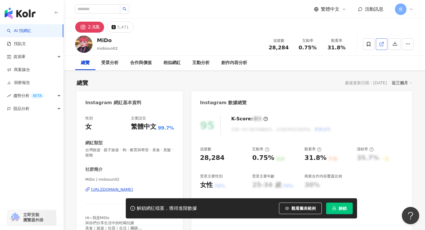
click at [378, 41] on link at bounding box center [382, 44] width 12 height 12
click at [381, 41] on link at bounding box center [382, 44] width 12 height 12
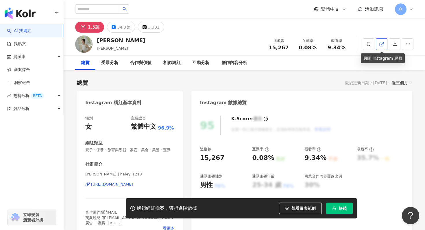
click at [379, 42] on icon at bounding box center [381, 44] width 5 height 5
drag, startPoint x: 200, startPoint y: 155, endPoint x: 228, endPoint y: 155, distance: 27.8
click at [228, 155] on div "15,267" at bounding box center [223, 158] width 47 height 9
copy div "15,267"
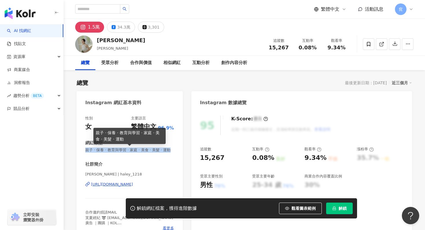
drag, startPoint x: 86, startPoint y: 151, endPoint x: 176, endPoint y: 152, distance: 89.1
click at [176, 152] on div "性別 女 主要語言 繁體中文 96.9% 網紅類型 親子 · 保養 · 教育與學習 · 家庭 · 美食 · 美髮 · 運動 社群簡介 許岑葦 Haley | …" at bounding box center [130, 175] width 106 height 130
copy span "親子 · 保養 · 教育與學習 · 家庭 · 美食 · 美髮 · 運動"
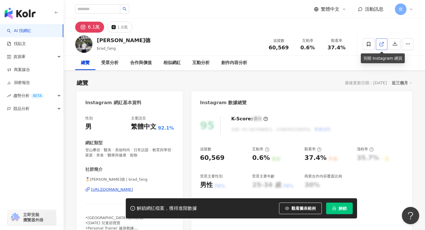
click at [384, 43] on icon at bounding box center [381, 44] width 5 height 5
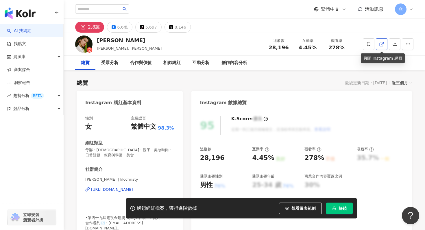
click at [381, 44] on line at bounding box center [382, 43] width 2 height 2
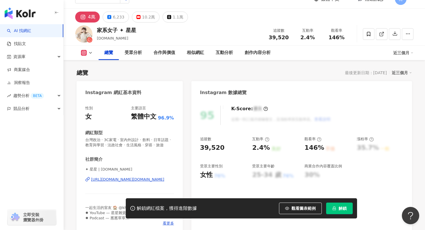
scroll to position [64, 0]
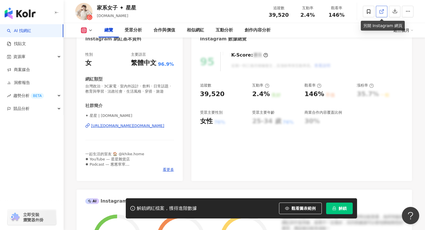
click at [381, 9] on icon at bounding box center [381, 11] width 5 height 5
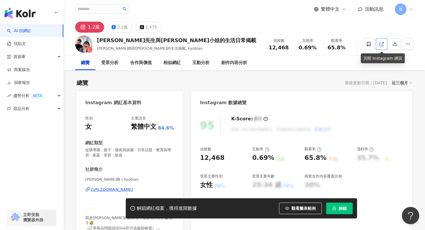
click at [383, 41] on link at bounding box center [382, 44] width 12 height 12
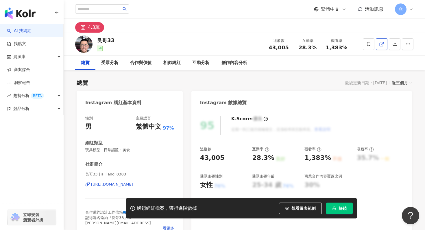
click at [381, 42] on icon at bounding box center [381, 44] width 5 height 5
click at [384, 42] on link at bounding box center [382, 44] width 12 height 12
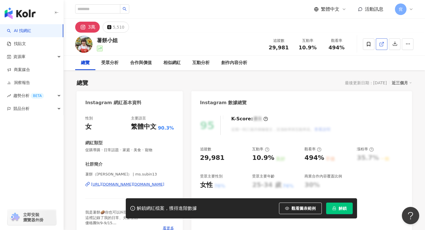
click at [384, 45] on icon at bounding box center [381, 44] width 5 height 5
click at [383, 45] on icon at bounding box center [381, 44] width 3 height 3
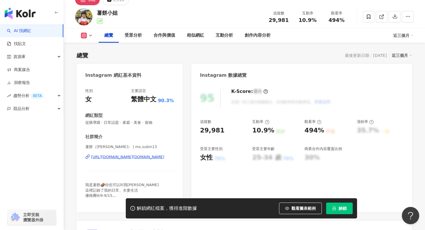
scroll to position [29, 0]
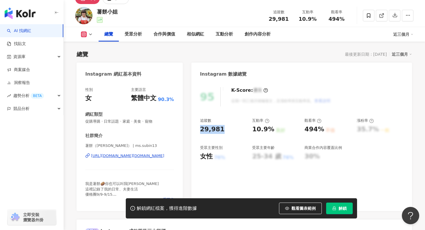
drag, startPoint x: 201, startPoint y: 129, endPoint x: 234, endPoint y: 129, distance: 32.4
click at [234, 129] on div "29,981" at bounding box center [223, 129] width 47 height 9
copy div "29,981"
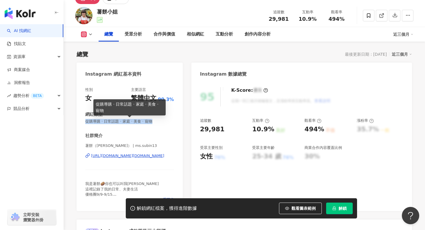
drag, startPoint x: 86, startPoint y: 122, endPoint x: 183, endPoint y: 120, distance: 96.6
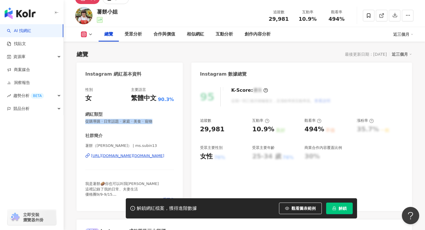
copy span "促購導購 · 日常話題 · 家庭 · 美食 · 寵物"
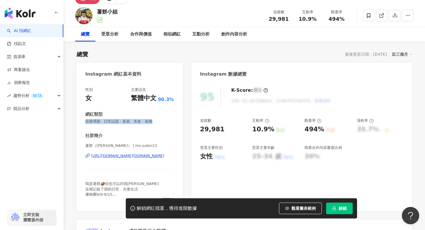
scroll to position [0, 0]
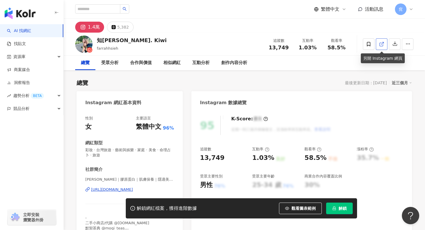
click at [381, 45] on icon at bounding box center [381, 44] width 5 height 5
click at [383, 44] on icon at bounding box center [381, 44] width 5 height 5
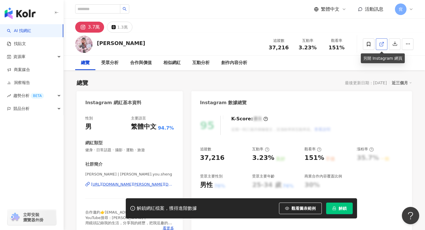
click at [380, 47] on link at bounding box center [382, 44] width 12 height 12
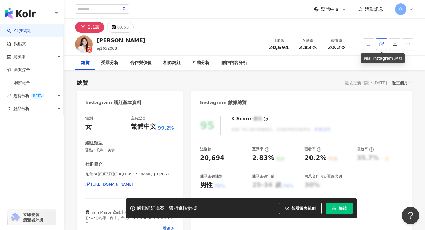
click at [381, 45] on icon at bounding box center [381, 44] width 5 height 5
drag, startPoint x: 85, startPoint y: 150, endPoint x: 126, endPoint y: 150, distance: 41.4
click at [126, 150] on div "性別 女 主要語言 繁體中文 99.2% 網紅類型 甜點 · 飲料 · 美食 社群簡介 兔寶 ❀ 🇦‌🇳‌🇳‌🇮‌🇪‌ ❀[PERSON_NAME] | aj…" at bounding box center [130, 175] width 106 height 130
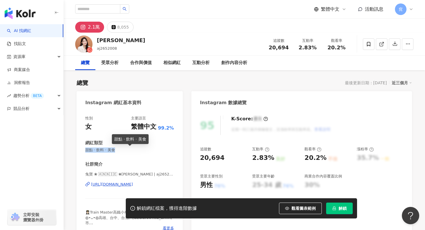
copy span "甜點 · 飲料 · 美食"
drag, startPoint x: 199, startPoint y: 160, endPoint x: 228, endPoint y: 159, distance: 28.9
click at [228, 160] on div "95 K-Score : 優良 近期一到三個月積極發文，且漲粉率與互動率高。 查看說明 追蹤數 20,694 互動率 2.83% 良好 觀看率 20.2% 不…" at bounding box center [301, 175] width 221 height 130
copy div "20,694"
